Goal: Find specific page/section: Find specific page/section

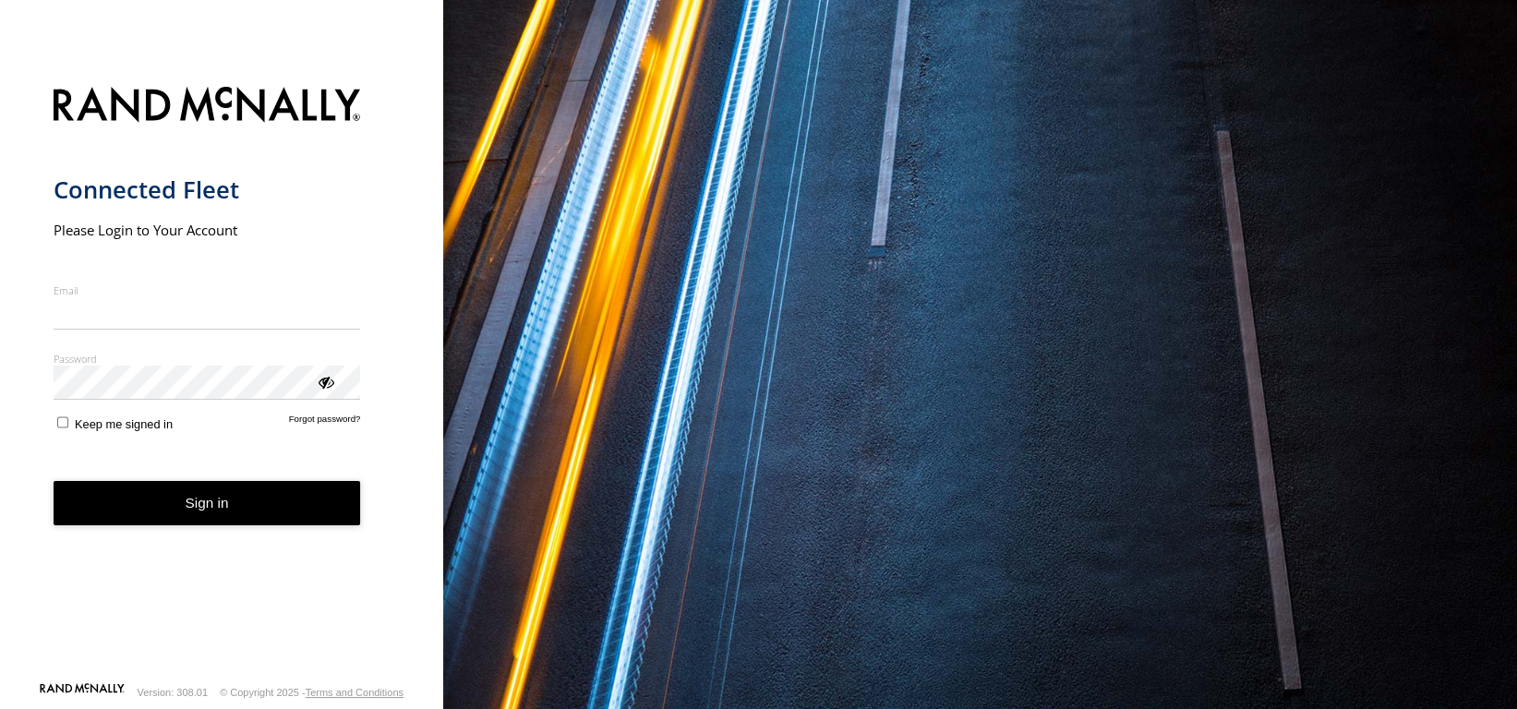
type input "**********"
click at [192, 521] on button "Sign in" at bounding box center [208, 503] width 308 height 45
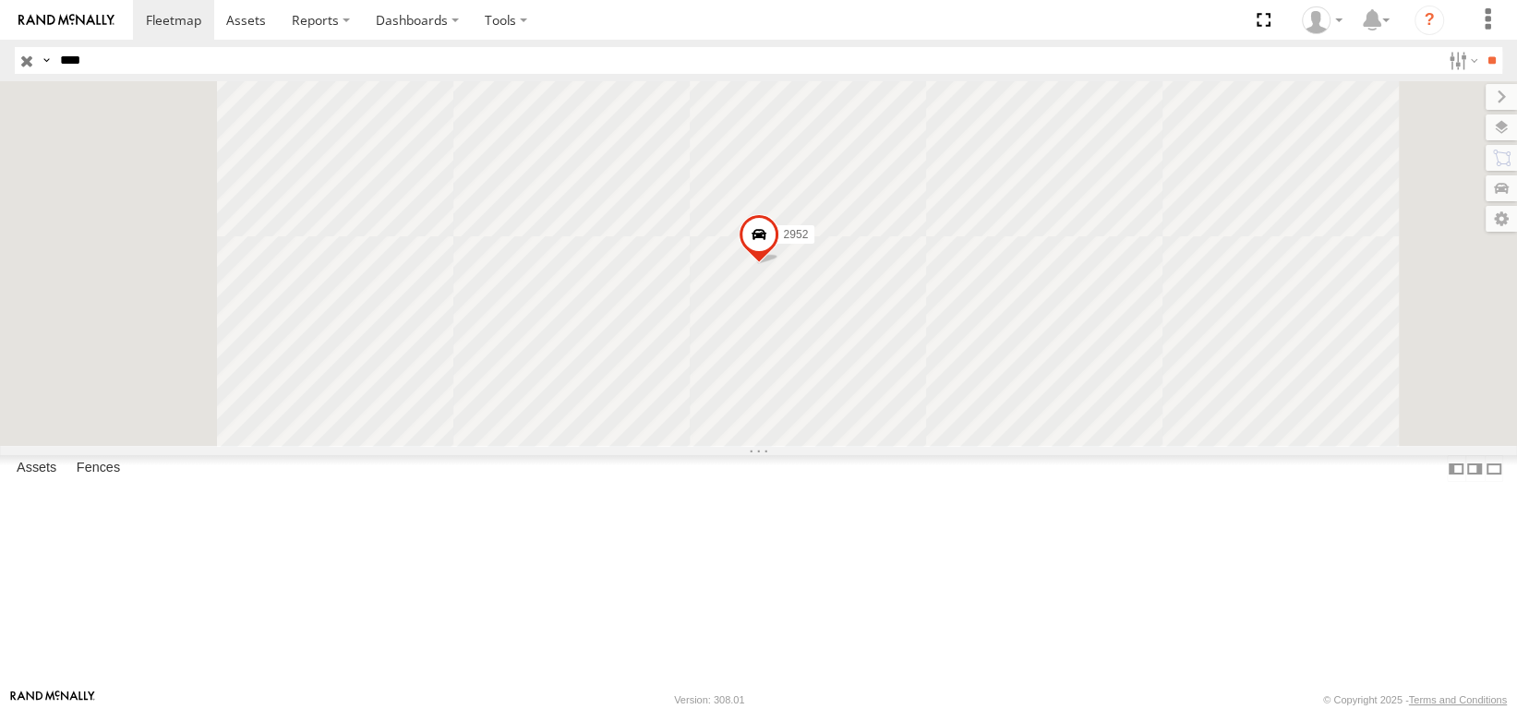
drag, startPoint x: 107, startPoint y: 58, endPoint x: 18, endPoint y: 62, distance: 88.7
click at [18, 62] on div "Search Query Asset ID Asset Label Registration Manufacturer Model VIN Job ID Dr…" at bounding box center [748, 60] width 1467 height 27
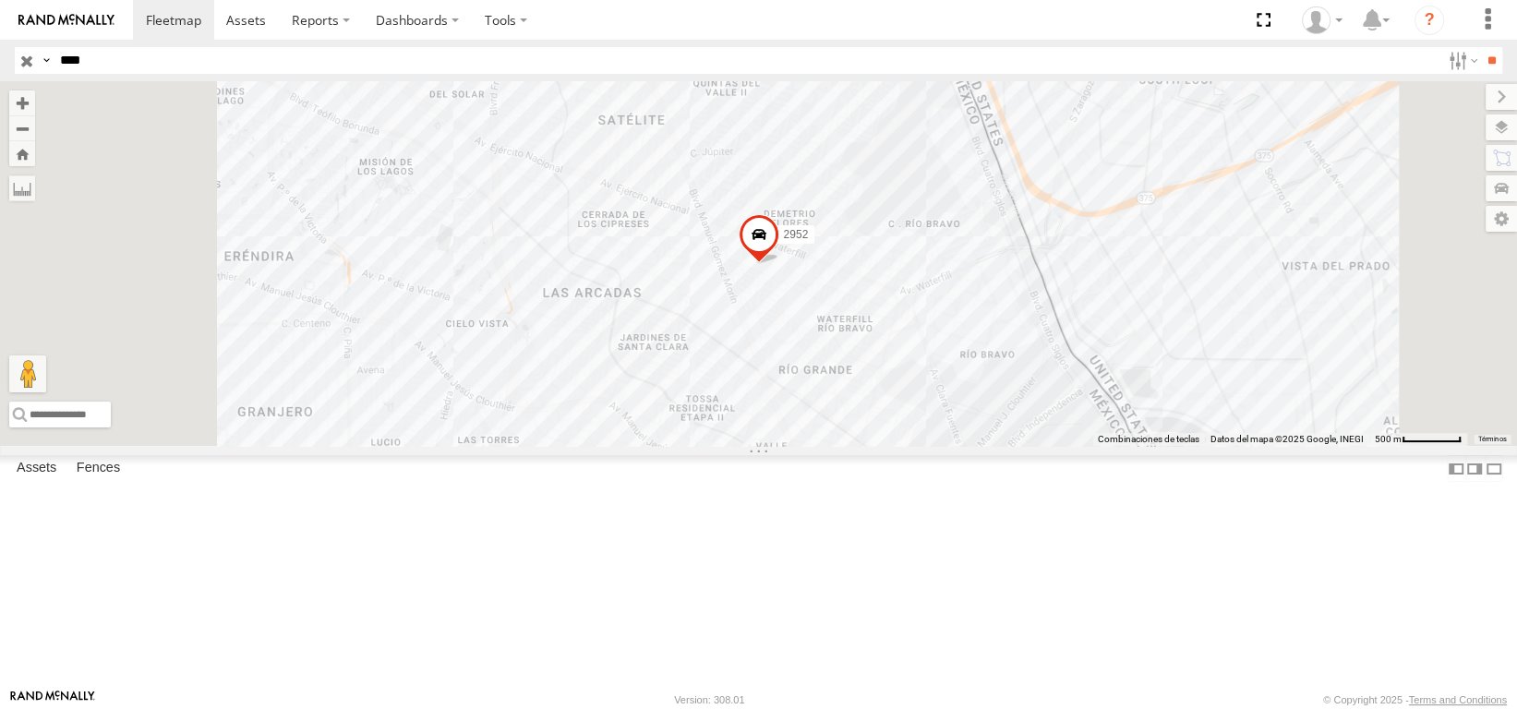
click at [1481, 47] on input "**" at bounding box center [1491, 60] width 21 height 27
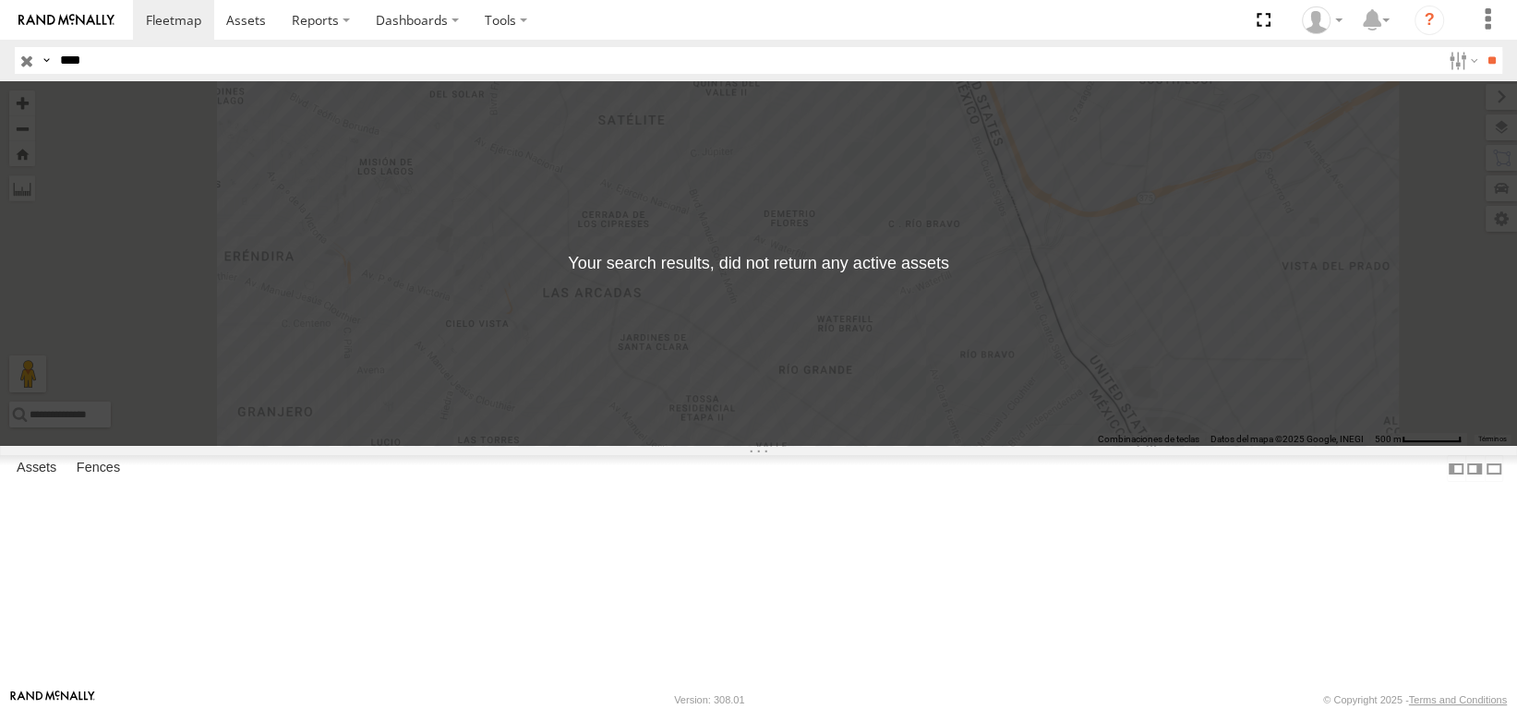
drag, startPoint x: 206, startPoint y: 68, endPoint x: 3, endPoint y: 55, distance: 203.6
click at [0, 58] on header "Search Query Asset ID Asset Label Registration Manufacturer Model VIN Job ID GE" at bounding box center [758, 61] width 1517 height 42
click at [1481, 47] on input "**" at bounding box center [1491, 60] width 21 height 27
drag, startPoint x: 87, startPoint y: 65, endPoint x: 40, endPoint y: 66, distance: 47.1
click at [35, 69] on div "Search Query Asset ID Asset Label Registration Manufacturer Model VIN Job ID Dr…" at bounding box center [748, 60] width 1467 height 27
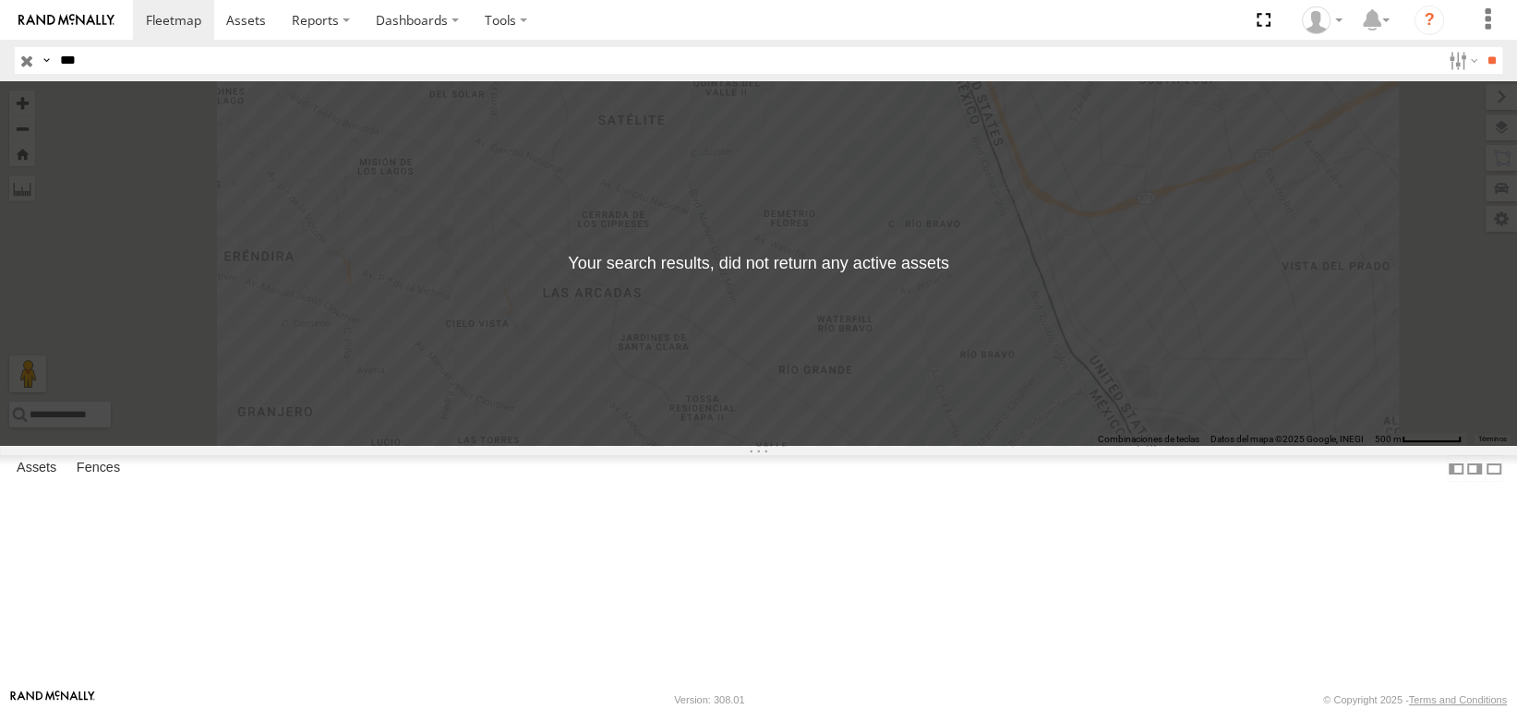
type input "***"
click at [1481, 47] on input "**" at bounding box center [1491, 60] width 21 height 27
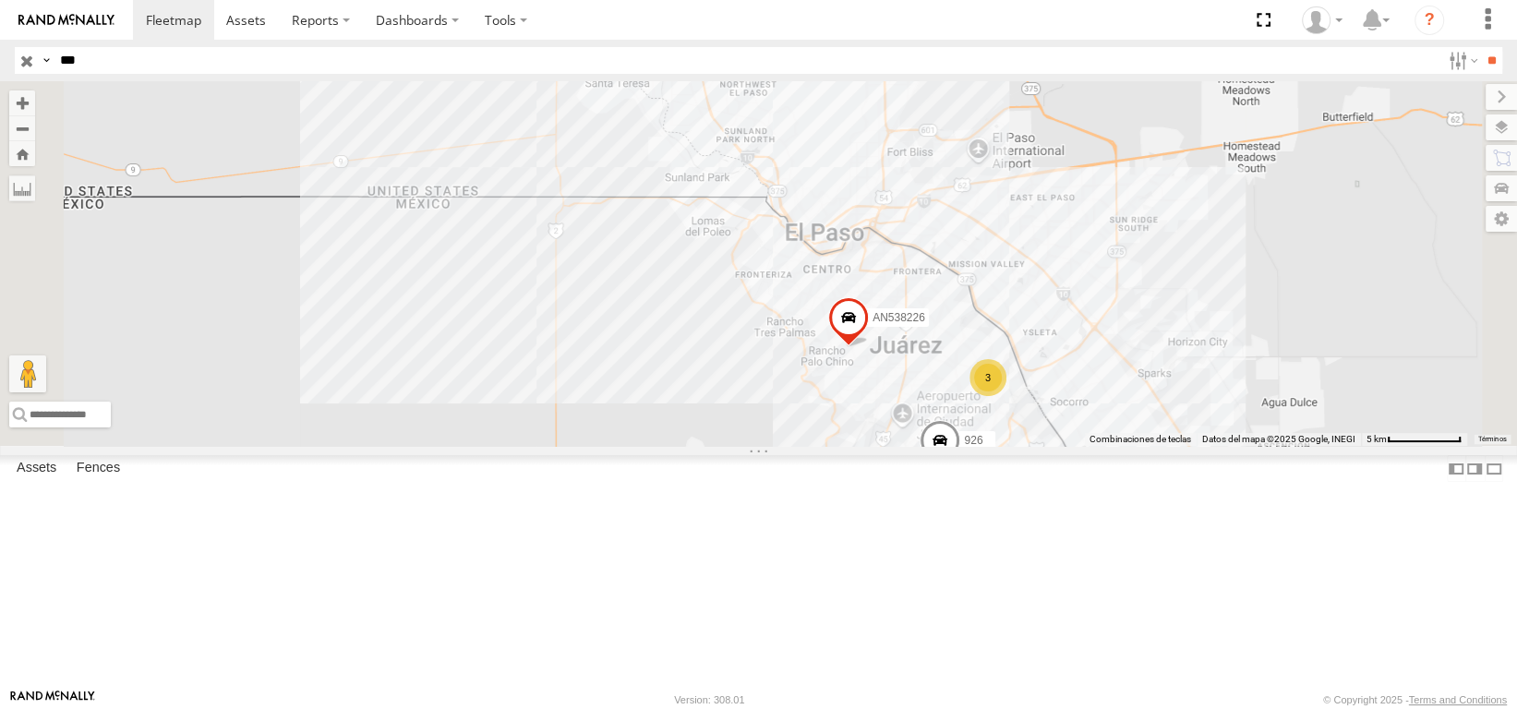
click at [0, 0] on div "926 Locales" at bounding box center [0, 0] width 0 height 0
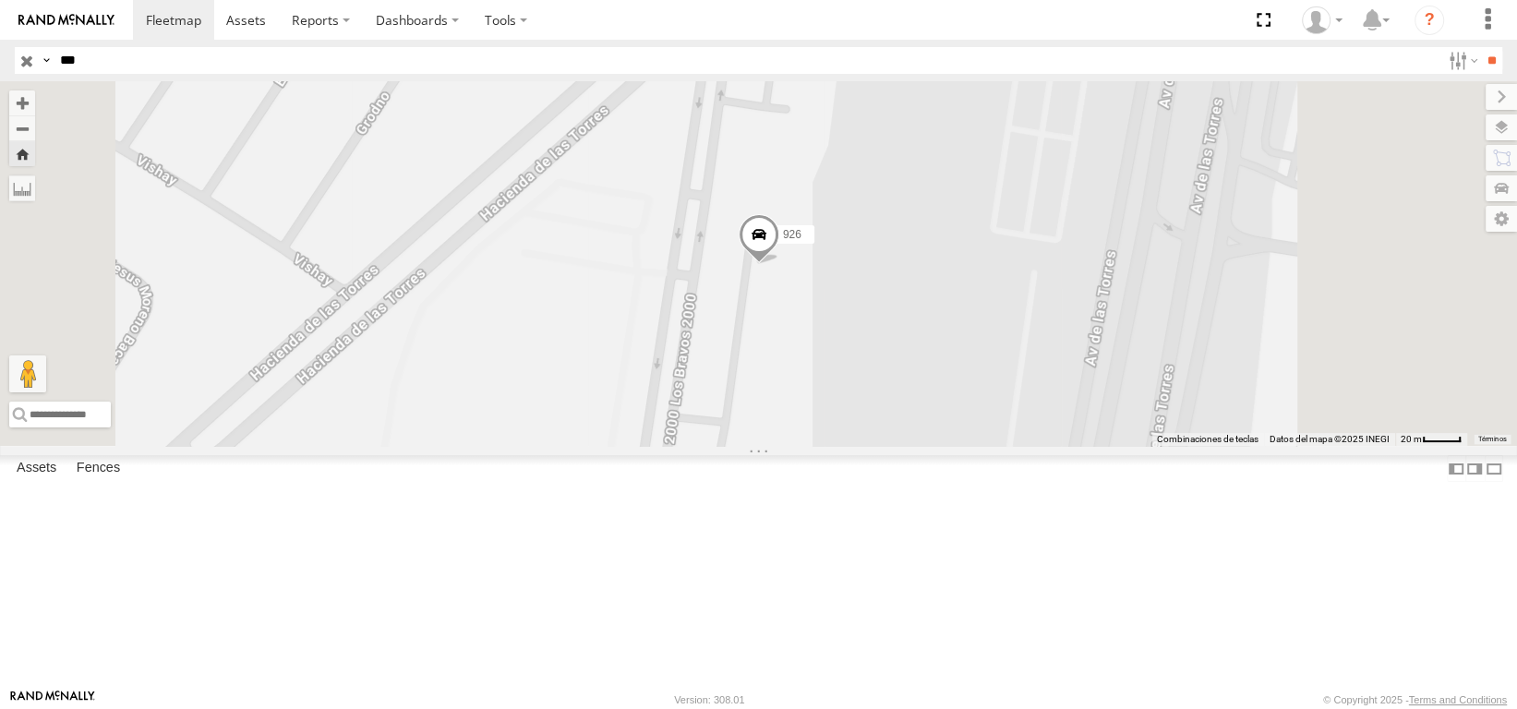
click at [0, 0] on link at bounding box center [0, 0] width 0 height 0
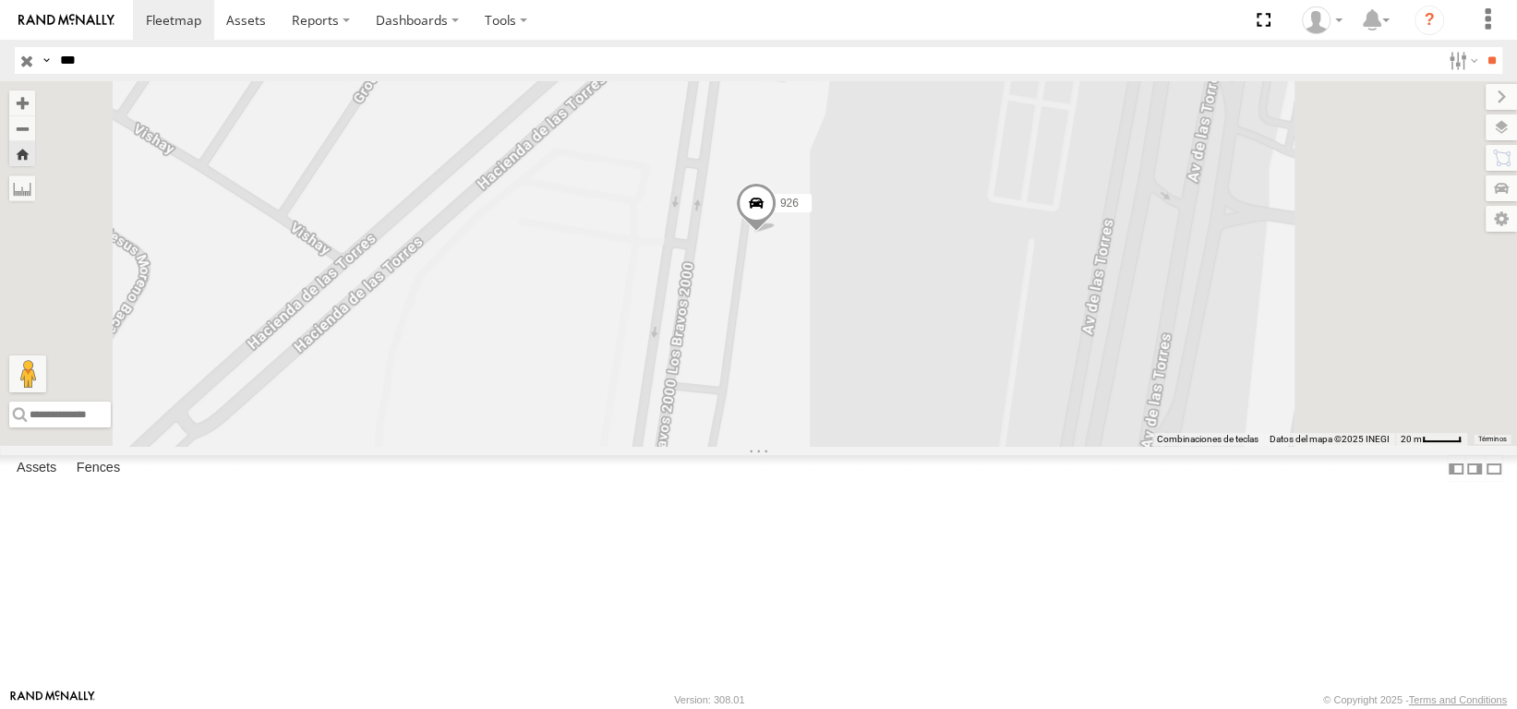
drag, startPoint x: 762, startPoint y: 382, endPoint x: 762, endPoint y: 346, distance: 36.0
click at [760, 348] on div "926" at bounding box center [758, 263] width 1517 height 365
drag, startPoint x: 777, startPoint y: 406, endPoint x: 817, endPoint y: 357, distance: 63.6
click at [816, 358] on div "926" at bounding box center [758, 263] width 1517 height 365
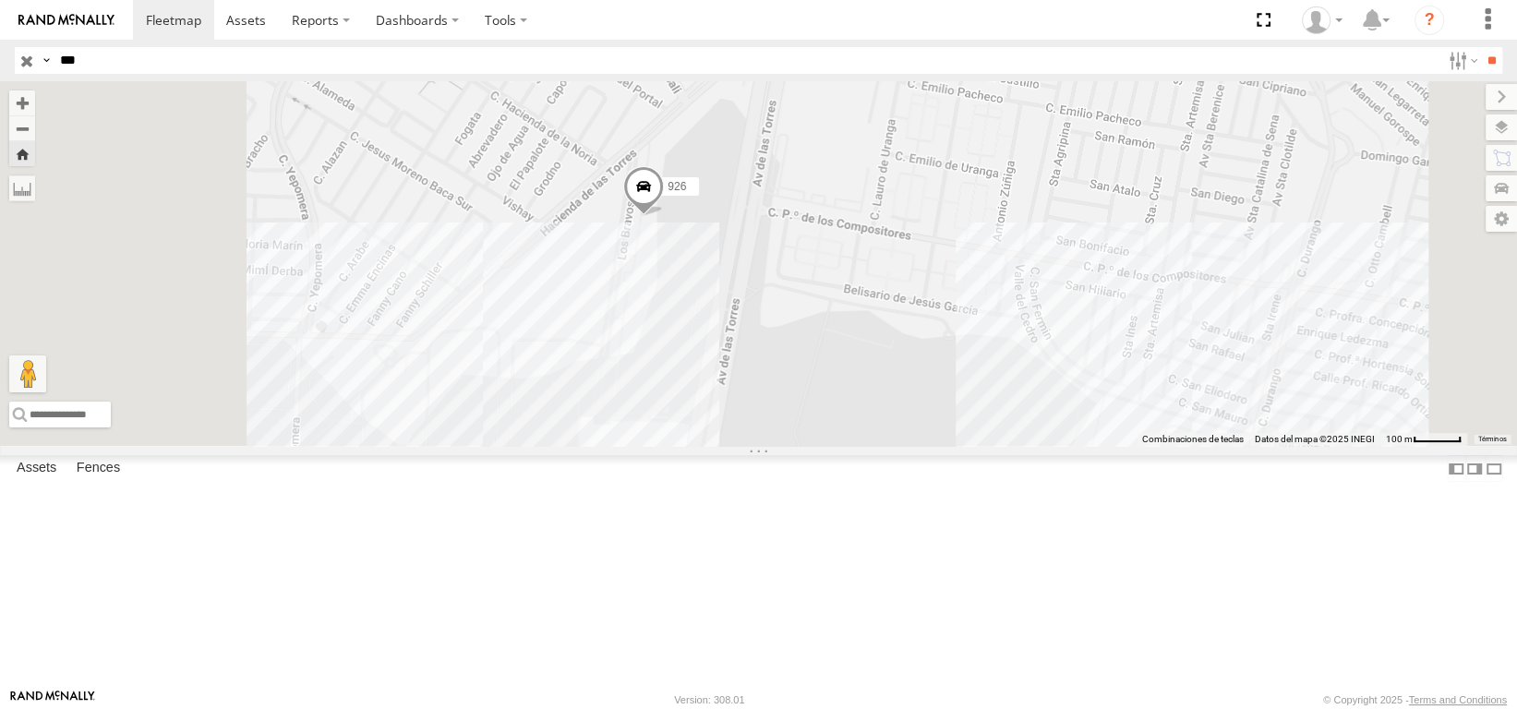
drag, startPoint x: 777, startPoint y: 400, endPoint x: 827, endPoint y: 355, distance: 67.3
click at [827, 355] on div "926" at bounding box center [758, 263] width 1517 height 365
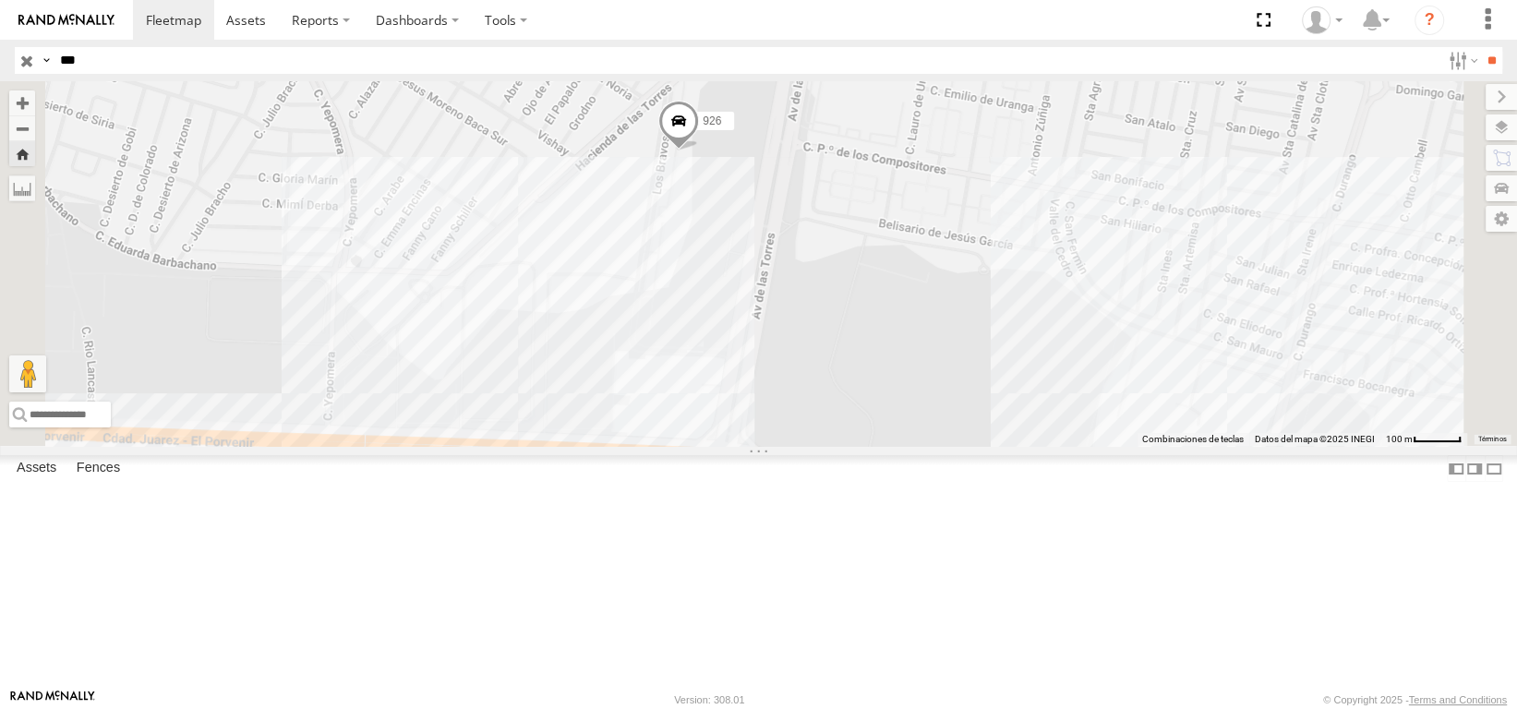
drag, startPoint x: 814, startPoint y: 307, endPoint x: 885, endPoint y: 263, distance: 83.3
click at [862, 269] on div "926" at bounding box center [758, 263] width 1517 height 365
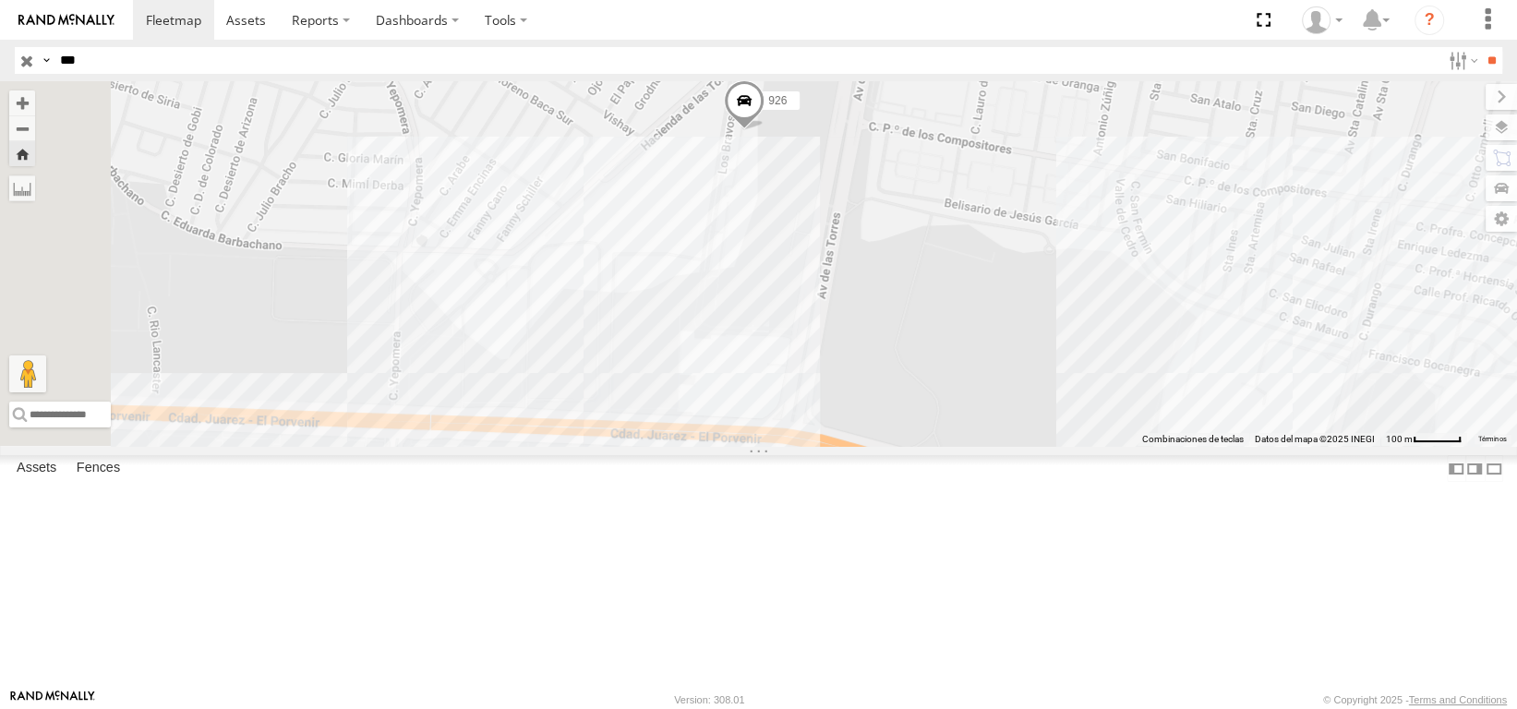
drag, startPoint x: 827, startPoint y: 320, endPoint x: 758, endPoint y: 276, distance: 81.5
click at [801, 284] on div "926" at bounding box center [758, 263] width 1517 height 365
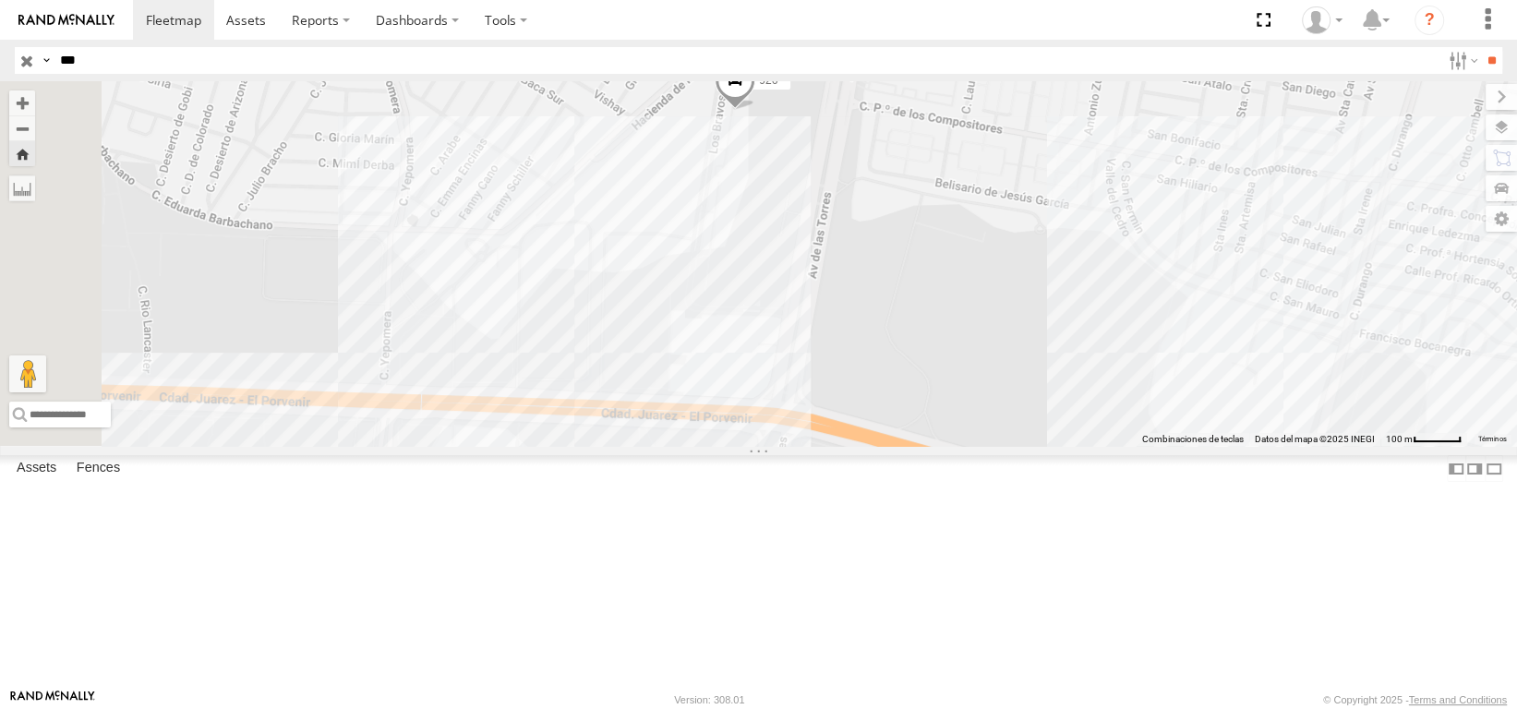
drag, startPoint x: 691, startPoint y: 279, endPoint x: 673, endPoint y: 351, distance: 74.1
click at [673, 351] on div "926" at bounding box center [758, 263] width 1517 height 365
